Goal: Find specific page/section: Find specific page/section

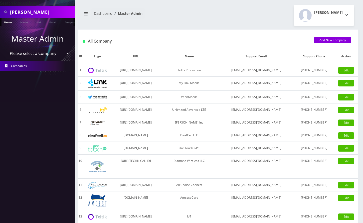
click at [38, 12] on input "YAKOV BIDERMAN" at bounding box center [42, 12] width 64 height 10
paste input "6673914063"
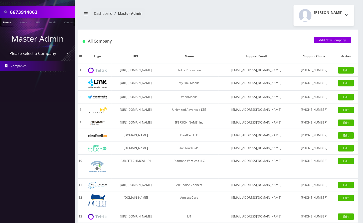
scroll to position [0, 0]
type input "6673914063"
click at [5, 20] on link "Phone" at bounding box center [7, 22] width 13 height 8
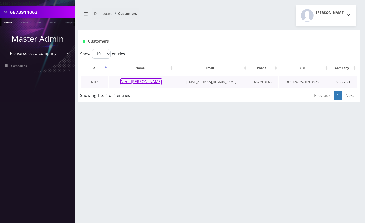
click at [139, 81] on button "Ner - [PERSON_NAME]" at bounding box center [141, 81] width 42 height 7
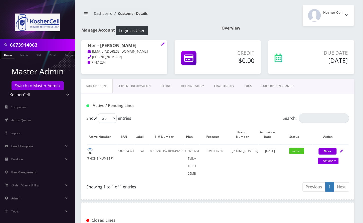
click at [211, 111] on div "Active / Pending Lines" at bounding box center [217, 104] width 273 height 20
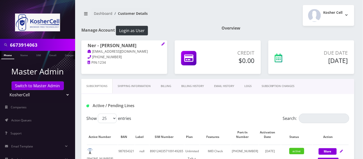
click at [349, 91] on div "Subscriptions Shipping Information Billing Billing History EMAIL HISTORY LOGS S…" at bounding box center [217, 86] width 273 height 15
click at [321, 91] on div "Subscriptions Shipping Information Billing Billing History EMAIL HISTORY LOGS S…" at bounding box center [217, 86] width 273 height 15
drag, startPoint x: 306, startPoint y: 79, endPoint x: 300, endPoint y: 73, distance: 8.9
click at [306, 78] on div "Due Date Sep 01, 2025" at bounding box center [311, 59] width 93 height 39
click at [9, 56] on link "Phone" at bounding box center [7, 55] width 13 height 8
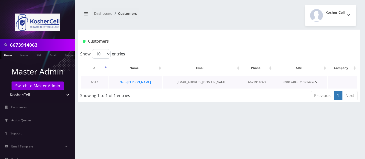
click at [156, 82] on td "Ner - [PERSON_NAME]" at bounding box center [136, 82] width 54 height 13
click at [157, 82] on td "Ner - [PERSON_NAME]" at bounding box center [136, 82] width 54 height 13
copy tr "Ner - [PERSON_NAME]"
drag, startPoint x: 315, startPoint y: 121, endPoint x: 299, endPoint y: 121, distance: 16.1
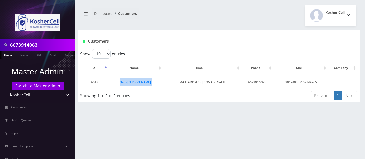
click at [314, 121] on div "6673914063 Phone Name SIM Email Company Customer Dashboard Customers Kosher Cell" at bounding box center [219, 79] width 292 height 159
click at [147, 82] on link "Ner - [PERSON_NAME]" at bounding box center [135, 82] width 31 height 4
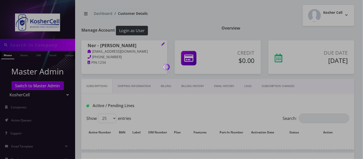
type input "6673914063"
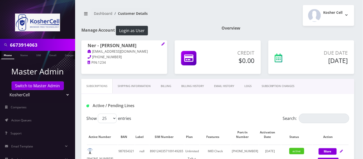
click at [343, 90] on div "Subscriptions Shipping Information Billing Billing History EMAIL HISTORY LOGS S…" at bounding box center [217, 86] width 273 height 15
click at [142, 32] on button "Login as User" at bounding box center [132, 31] width 32 height 10
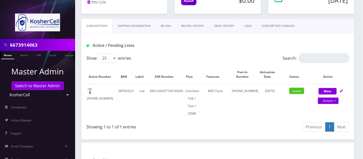
scroll to position [100, 0]
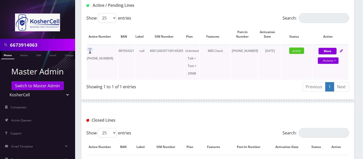
drag, startPoint x: 344, startPoint y: 108, endPoint x: 181, endPoint y: 46, distance: 174.4
click at [345, 109] on div "Closed Lines" at bounding box center [217, 119] width 273 height 20
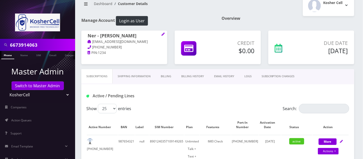
scroll to position [0, 0]
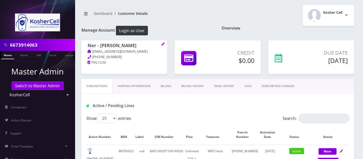
click at [146, 45] on h1 "Ner - [PERSON_NAME]" at bounding box center [124, 46] width 73 height 6
copy h1 "Ner - [PERSON_NAME]"
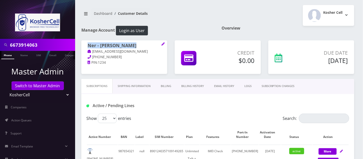
drag, startPoint x: 6, startPoint y: 66, endPoint x: 8, endPoint y: 63, distance: 3.3
click at [6, 66] on p "Master Admin" at bounding box center [37, 71] width 75 height 12
click at [19, 53] on link "Name" at bounding box center [24, 55] width 13 height 8
click at [7, 55] on link "Phone" at bounding box center [7, 55] width 13 height 8
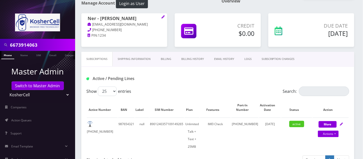
scroll to position [67, 0]
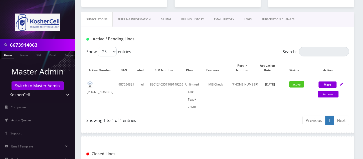
click at [6, 54] on link "Phone" at bounding box center [7, 55] width 13 height 8
click at [7, 55] on link "Phone" at bounding box center [5, 55] width 13 height 8
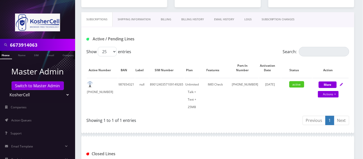
click at [7, 55] on link "Phone" at bounding box center [5, 55] width 13 height 8
click at [45, 43] on input "6673914063" at bounding box center [42, 45] width 64 height 10
click at [8, 56] on link "Phone" at bounding box center [5, 55] width 13 height 8
click at [32, 46] on input "6673914063" at bounding box center [42, 45] width 64 height 10
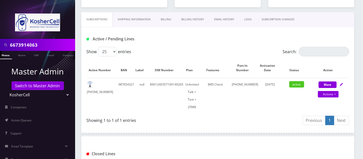
click at [32, 46] on input "6673914063" at bounding box center [42, 45] width 64 height 10
click at [23, 56] on link "Name" at bounding box center [22, 55] width 13 height 8
click at [20, 56] on link "Name" at bounding box center [22, 55] width 13 height 8
click at [5, 54] on link "Phone" at bounding box center [5, 55] width 13 height 8
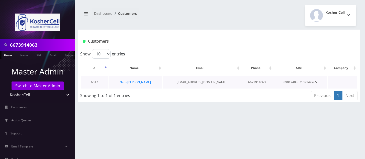
click at [161, 83] on td "Ner - [PERSON_NAME]" at bounding box center [136, 82] width 54 height 13
copy tr "Ner - [PERSON_NAME]"
click at [15, 45] on input "6673914063" at bounding box center [42, 45] width 64 height 10
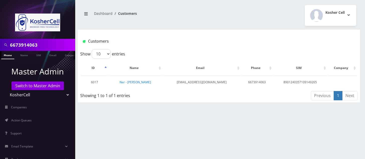
click at [15, 45] on input "6673914063" at bounding box center [42, 45] width 64 height 10
click at [339, 137] on div "6673914063 Phone Name SIM Email Company Customer Dashboard Customers Kosher Cell" at bounding box center [219, 79] width 292 height 159
